Goal: Find specific page/section: Find specific page/section

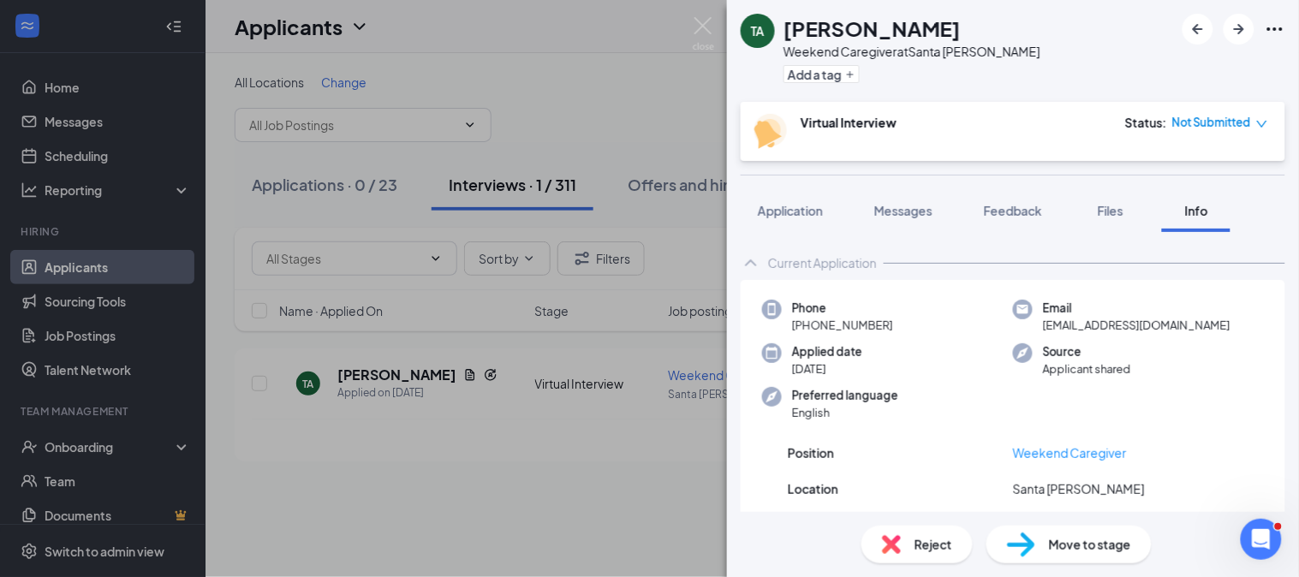
click at [379, 382] on div "TA Tatiana Alterio Weekend Caregiver at Santa Rosa Add a tag Virtual Interview …" at bounding box center [649, 288] width 1299 height 577
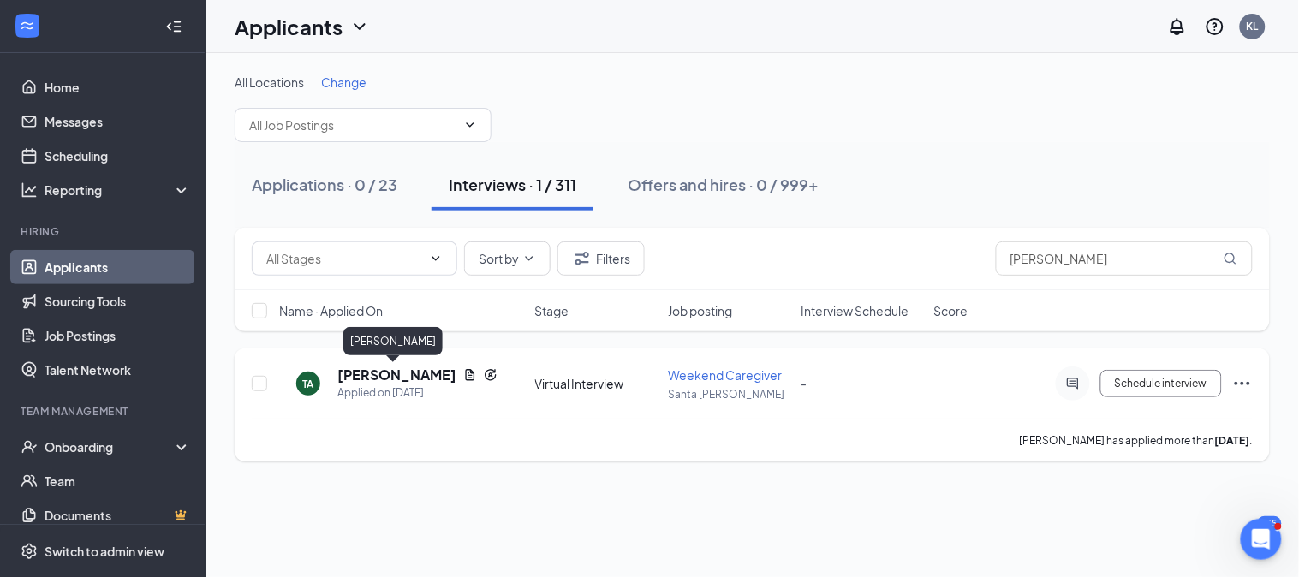
click at [369, 378] on h5 "[PERSON_NAME]" at bounding box center [396, 375] width 119 height 19
